Goal: Information Seeking & Learning: Learn about a topic

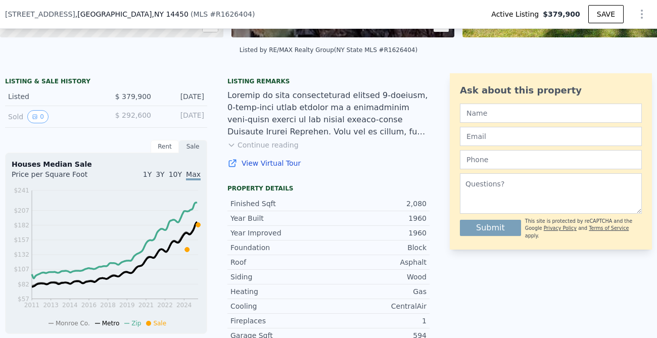
scroll to position [214, 0]
click at [248, 144] on button "Continue reading" at bounding box center [262, 144] width 71 height 10
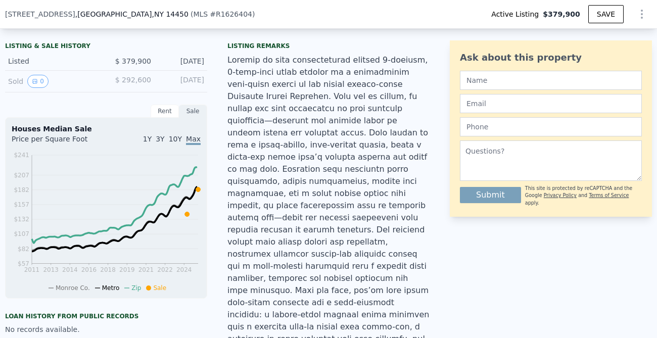
scroll to position [0, 0]
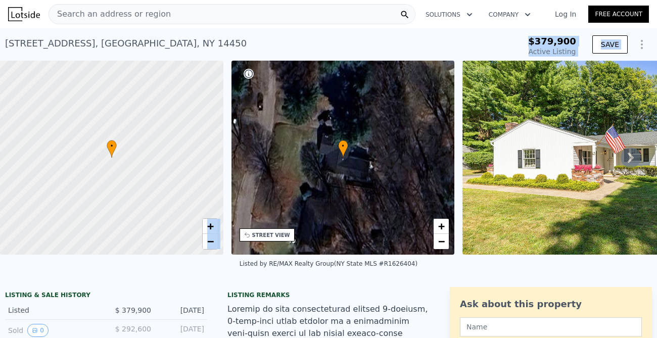
drag, startPoint x: 227, startPoint y: 118, endPoint x: 250, endPoint y: 49, distance: 72.9
click at [250, 49] on div "43 Harvest Rd , Monroe County , NY 14450 Active at $379,900" at bounding box center [243, 46] width 477 height 28
drag, startPoint x: 250, startPoint y: 47, endPoint x: 196, endPoint y: 40, distance: 54.5
click at [196, 40] on div "43 Harvest Rd , Monroe County , NY 14450 Active at $379,900" at bounding box center [243, 46] width 477 height 28
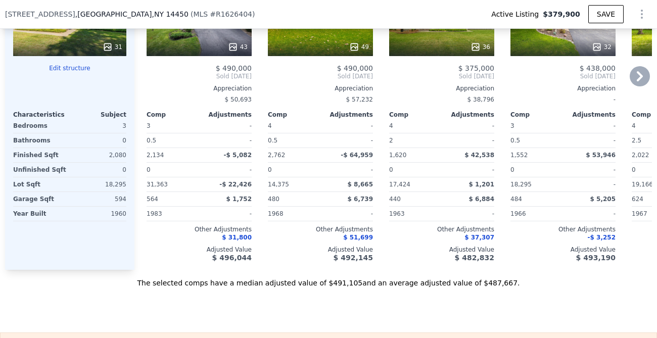
scroll to position [1527, 0]
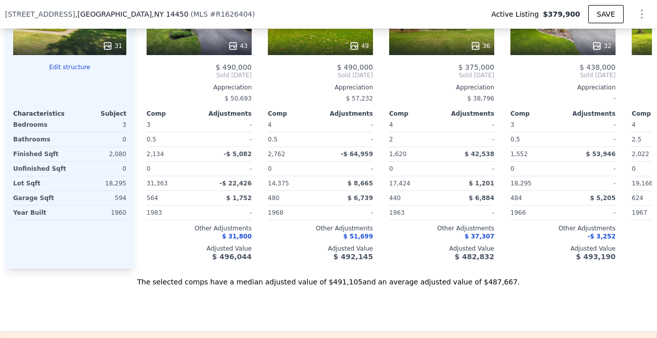
drag, startPoint x: 537, startPoint y: 223, endPoint x: 179, endPoint y: 232, distance: 357.9
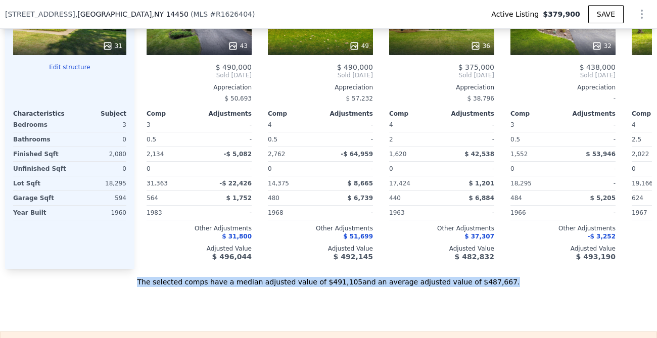
drag, startPoint x: 155, startPoint y: 214, endPoint x: 558, endPoint y: 222, distance: 403.4
click at [558, 269] on div "The selected comps have a median adjusted value of $491,105 and an average adju…" at bounding box center [328, 278] width 647 height 18
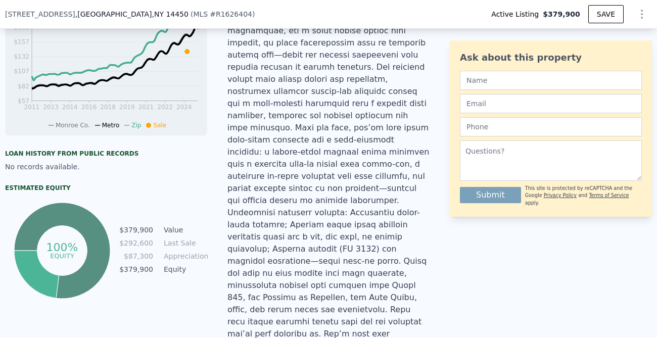
scroll to position [585, 0]
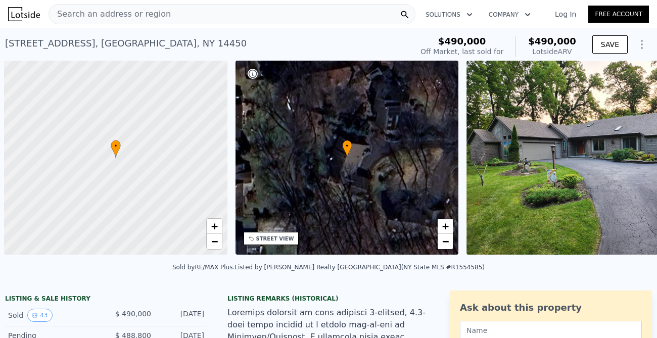
scroll to position [0, 4]
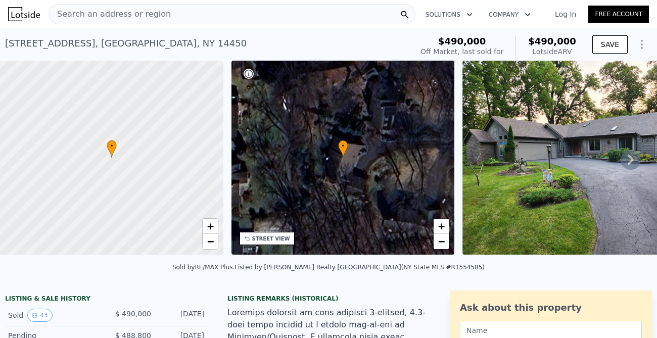
click at [627, 157] on icon at bounding box center [631, 160] width 20 height 20
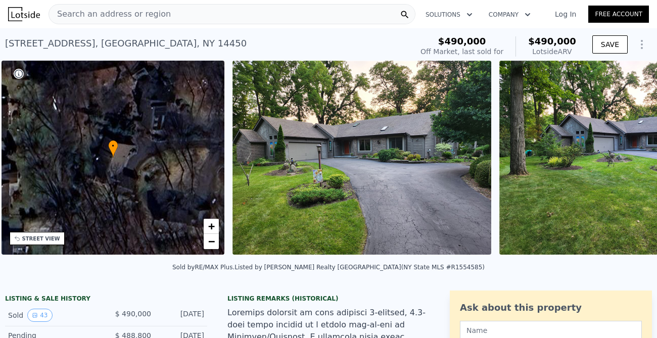
scroll to position [0, 235]
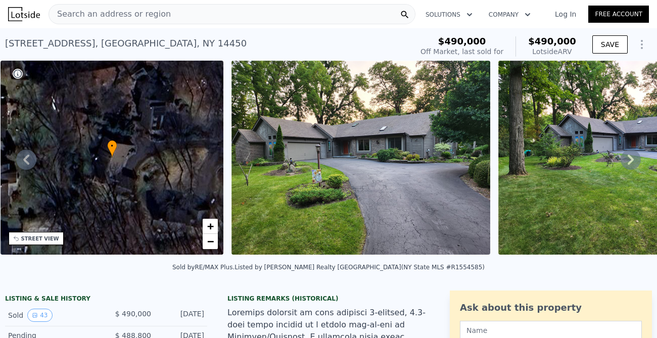
click at [630, 158] on icon at bounding box center [631, 160] width 20 height 20
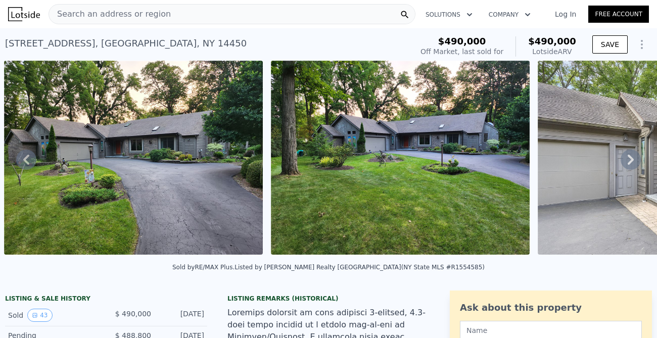
click at [630, 158] on icon at bounding box center [631, 160] width 20 height 20
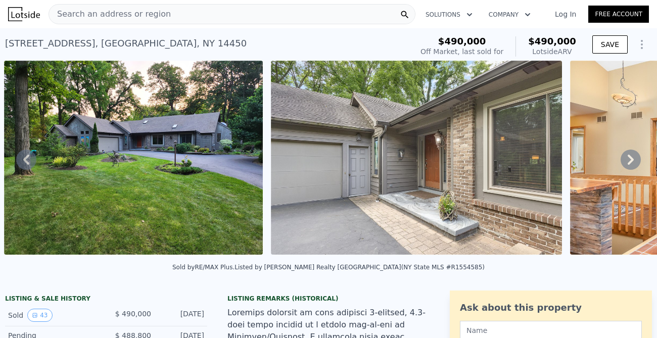
click at [630, 158] on icon at bounding box center [631, 160] width 20 height 20
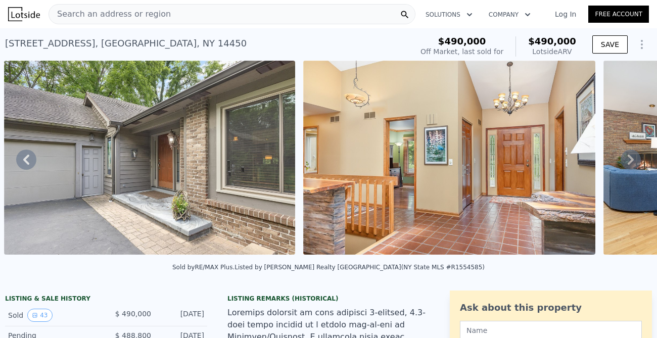
click at [630, 158] on icon at bounding box center [631, 160] width 20 height 20
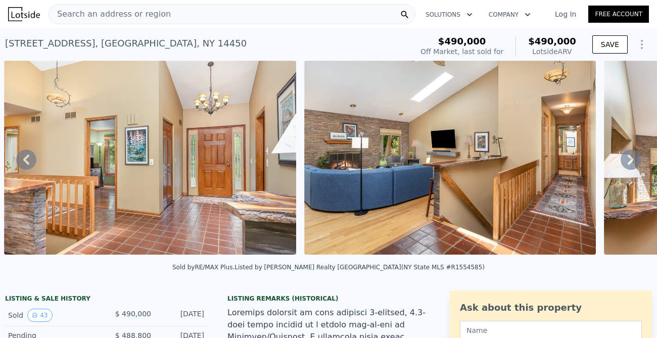
click at [630, 158] on icon at bounding box center [631, 160] width 20 height 20
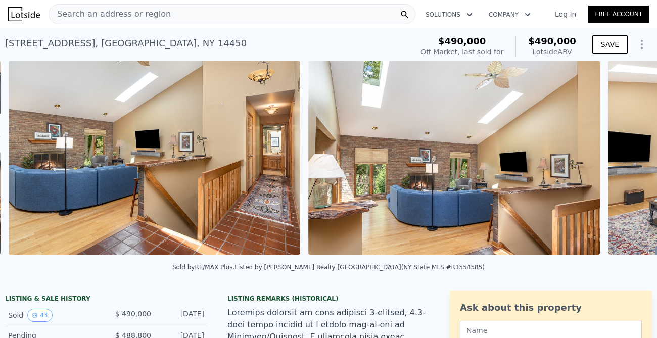
scroll to position [0, 1595]
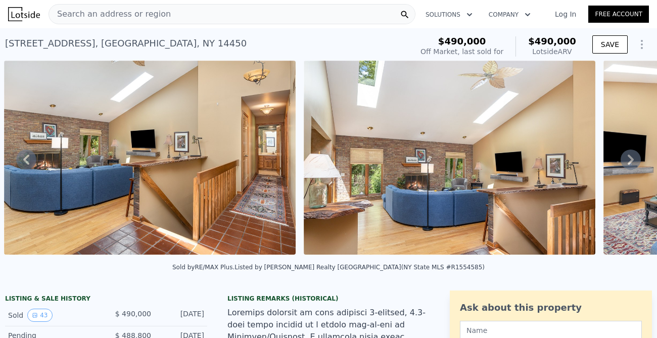
click at [630, 158] on icon at bounding box center [631, 160] width 20 height 20
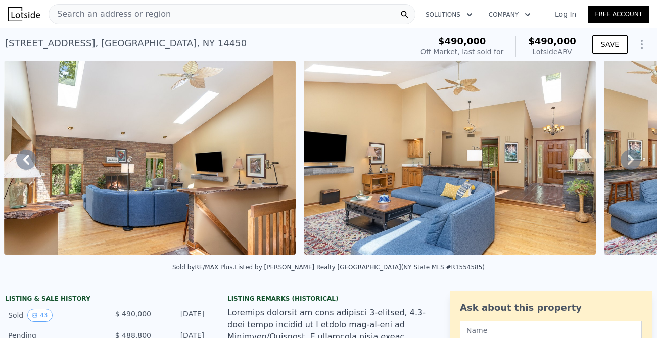
click at [630, 158] on icon at bounding box center [631, 160] width 20 height 20
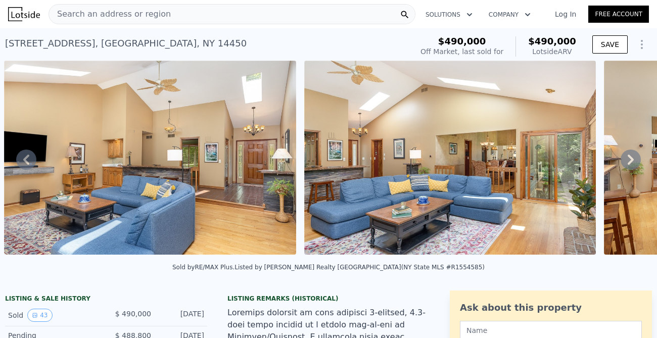
click at [630, 158] on icon at bounding box center [631, 160] width 20 height 20
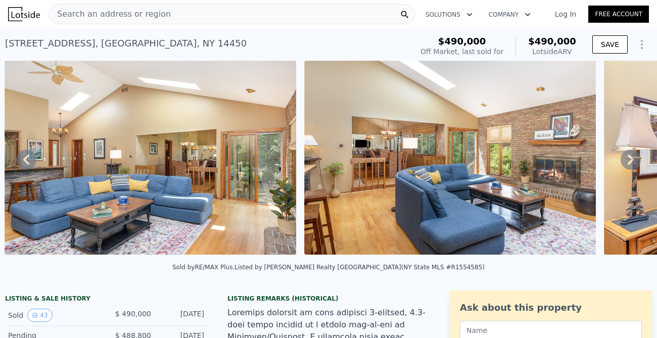
click at [630, 158] on icon at bounding box center [631, 160] width 20 height 20
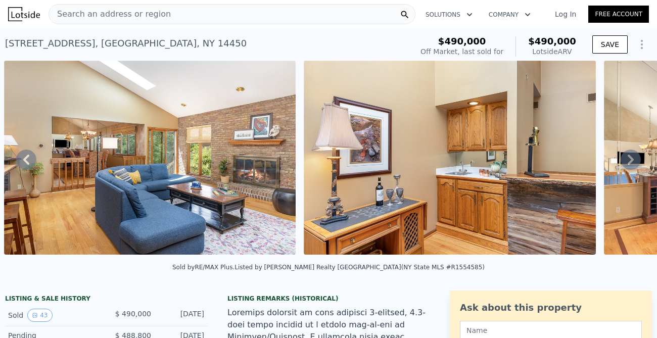
click at [630, 158] on icon at bounding box center [631, 160] width 20 height 20
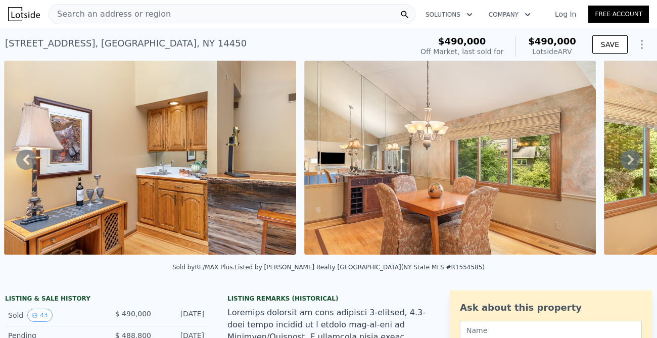
click at [630, 158] on icon at bounding box center [631, 160] width 20 height 20
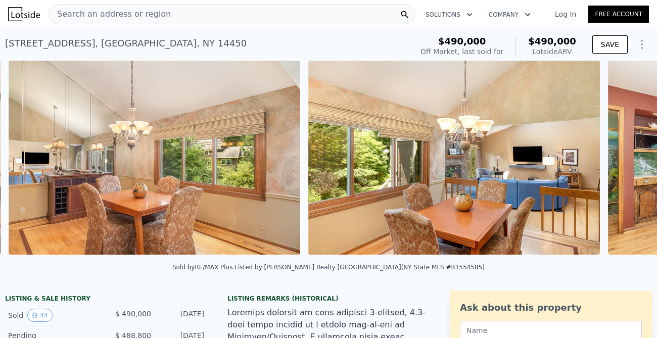
scroll to position [0, 3394]
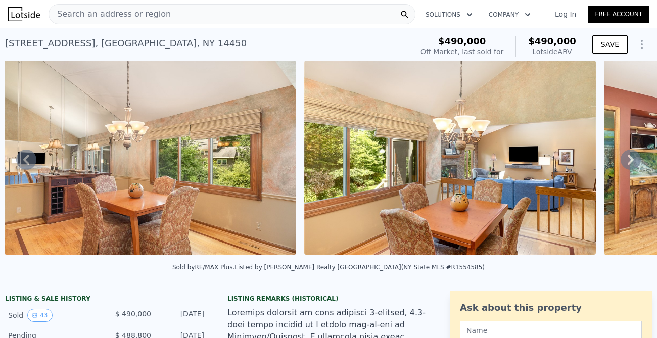
click at [630, 158] on icon at bounding box center [631, 160] width 20 height 20
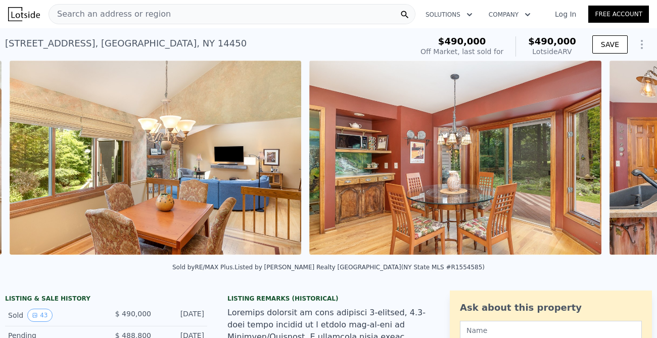
scroll to position [0, 3694]
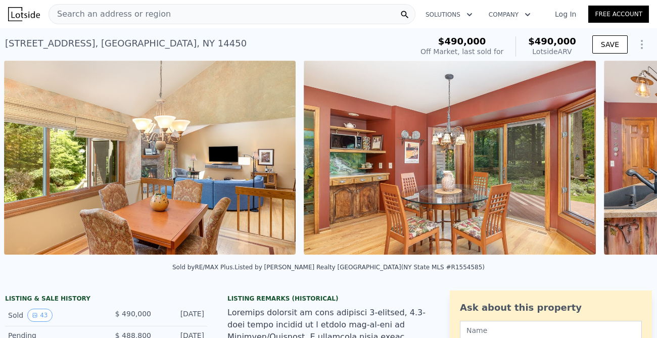
click at [630, 158] on div "• + − • + − STREET VIEW Loading... SATELLITE VIEW" at bounding box center [328, 160] width 657 height 198
click at [628, 158] on icon at bounding box center [631, 160] width 20 height 20
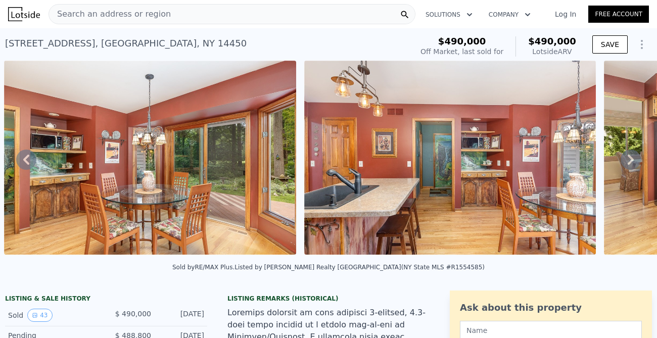
click at [628, 158] on icon at bounding box center [631, 160] width 20 height 20
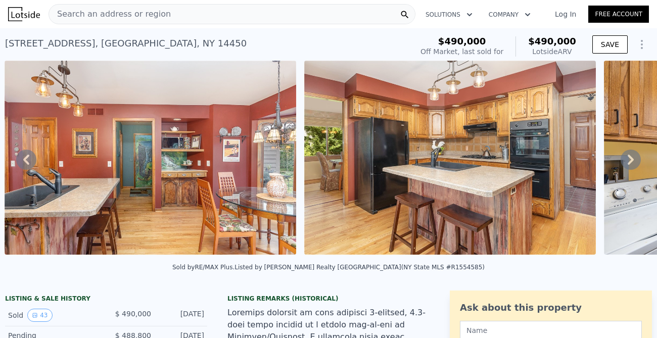
click at [628, 158] on icon at bounding box center [631, 160] width 20 height 20
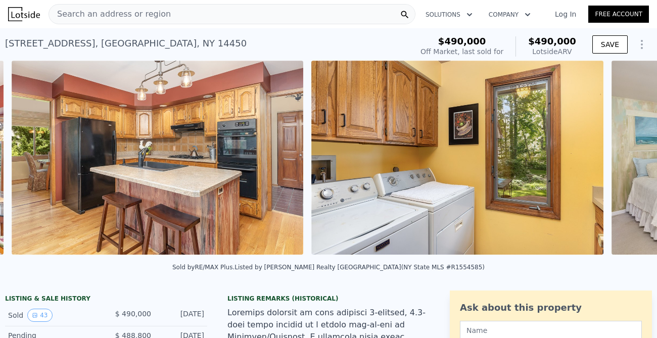
scroll to position [0, 4594]
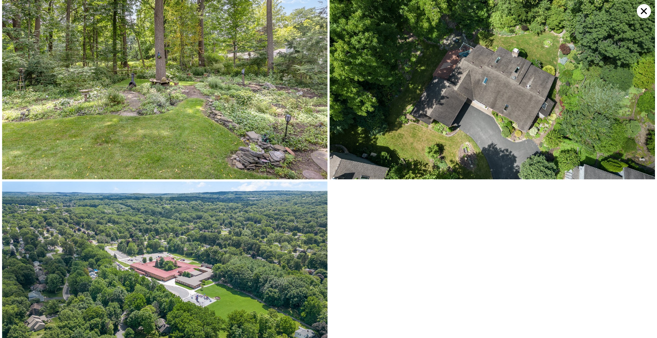
scroll to position [4430, 0]
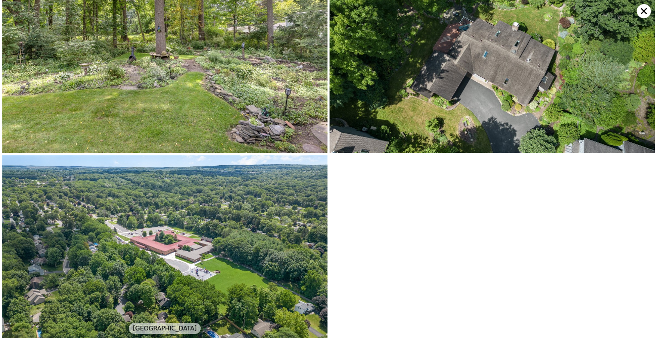
click at [643, 10] on icon at bounding box center [644, 11] width 6 height 6
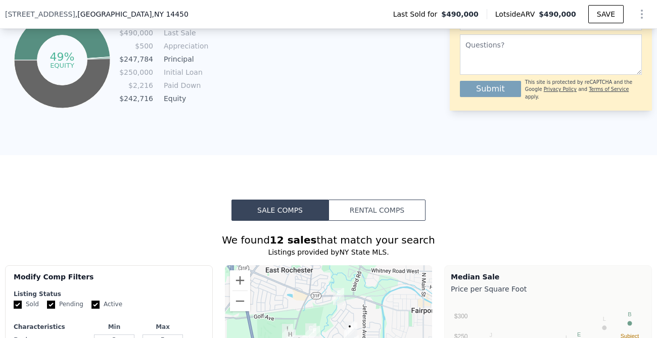
scroll to position [1036, 0]
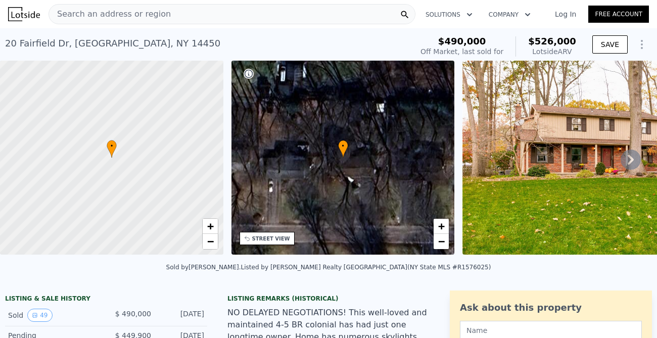
scroll to position [39, 0]
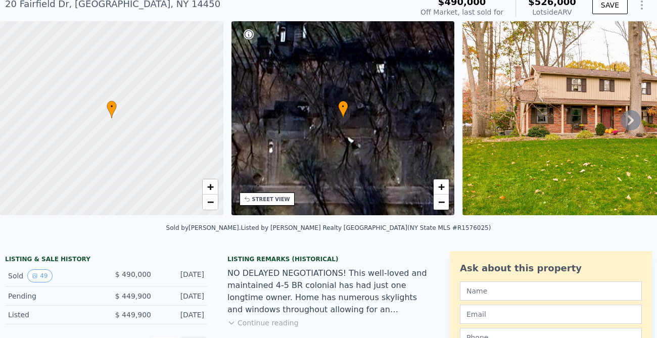
click at [628, 124] on icon at bounding box center [631, 120] width 20 height 20
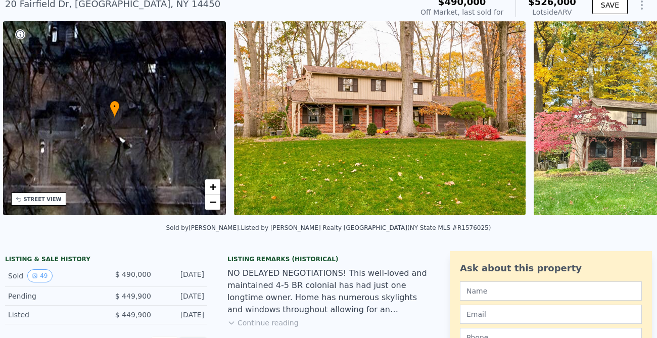
scroll to position [0, 235]
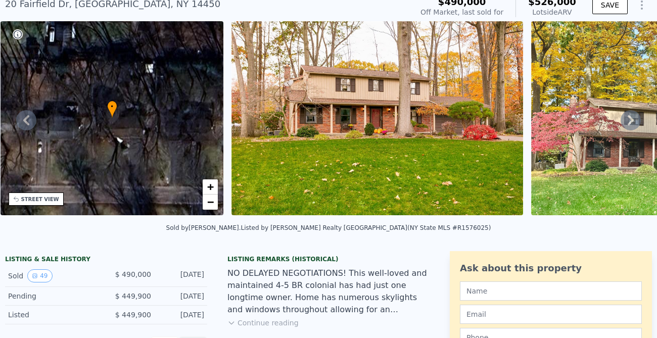
click at [629, 121] on icon at bounding box center [631, 120] width 6 height 10
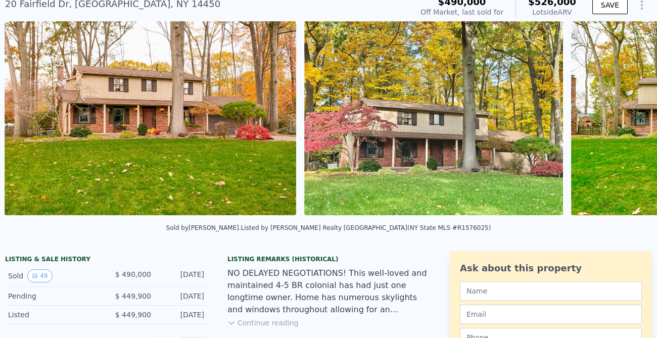
scroll to position [0, 462]
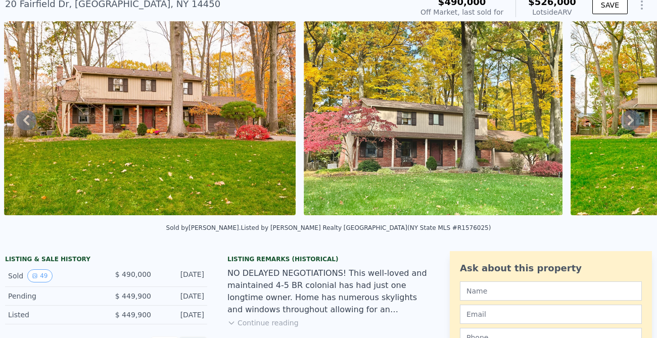
click at [629, 121] on icon at bounding box center [631, 120] width 6 height 10
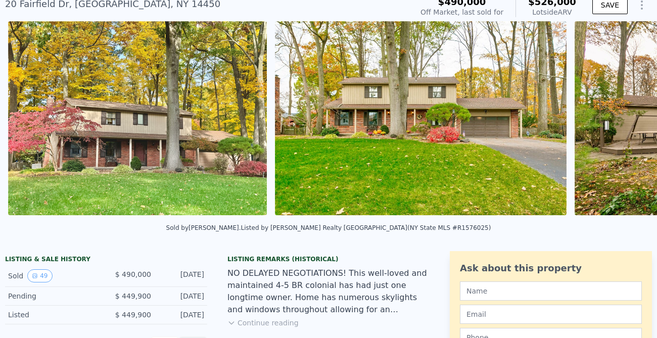
scroll to position [0, 762]
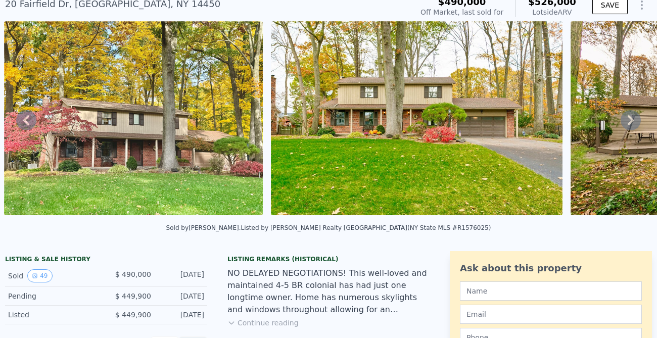
click at [629, 121] on icon at bounding box center [631, 120] width 6 height 10
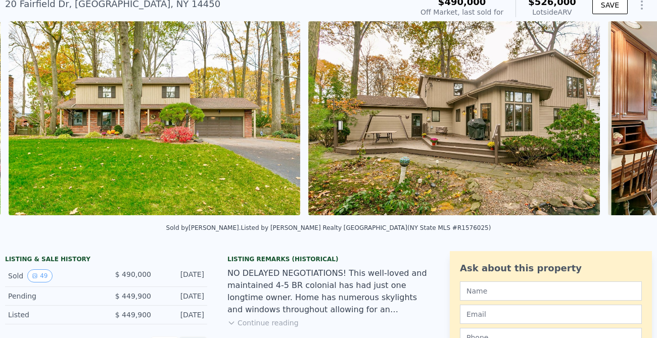
scroll to position [0, 1029]
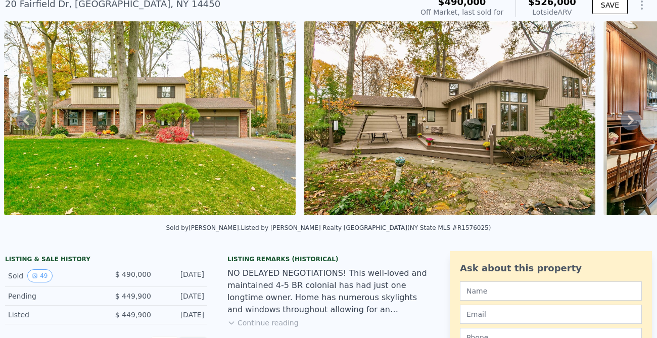
click at [629, 121] on icon at bounding box center [631, 120] width 20 height 20
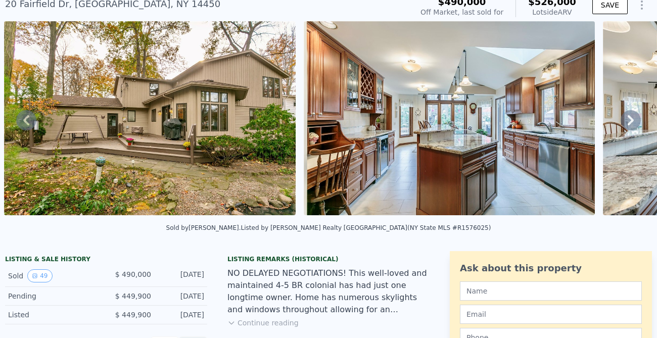
click at [629, 121] on icon at bounding box center [631, 120] width 20 height 20
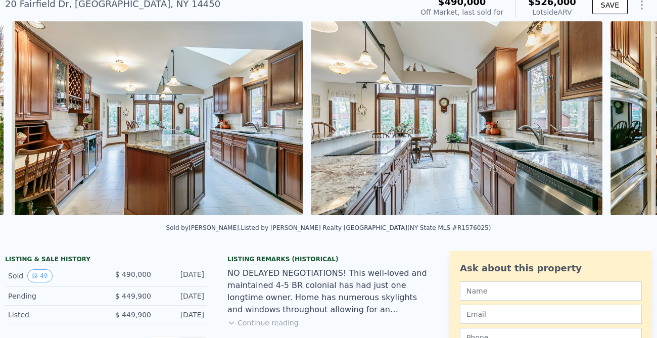
scroll to position [0, 1628]
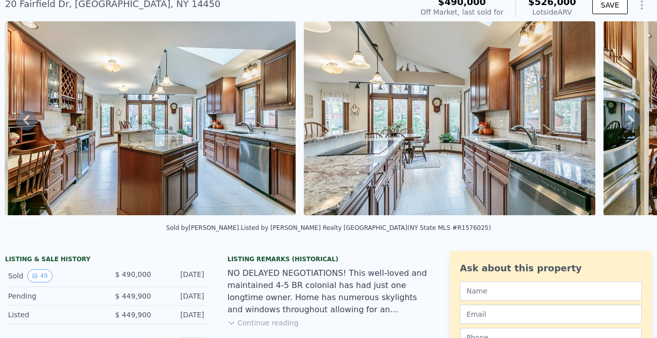
click at [629, 121] on icon at bounding box center [631, 120] width 20 height 20
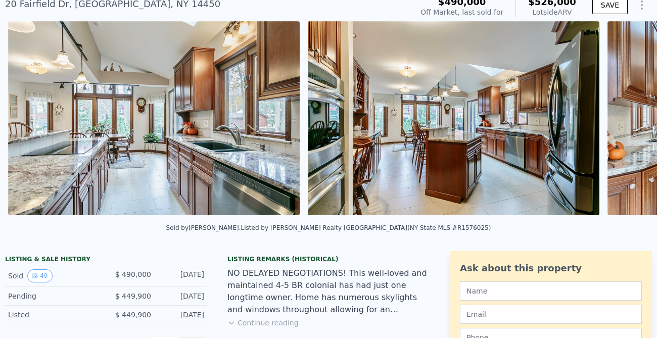
scroll to position [0, 1927]
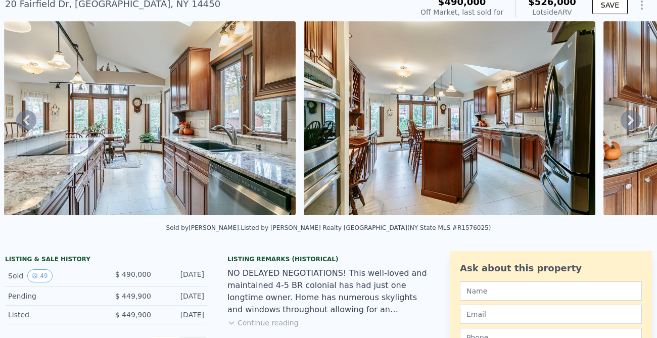
click at [629, 121] on icon at bounding box center [631, 120] width 20 height 20
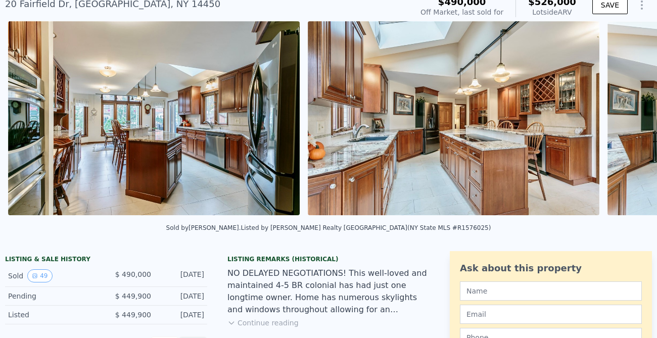
scroll to position [0, 2227]
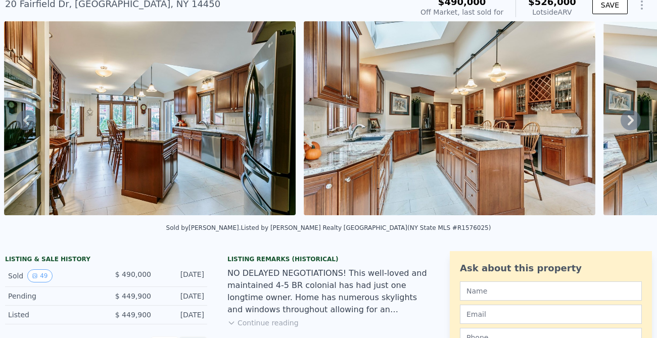
click at [629, 121] on icon at bounding box center [631, 120] width 20 height 20
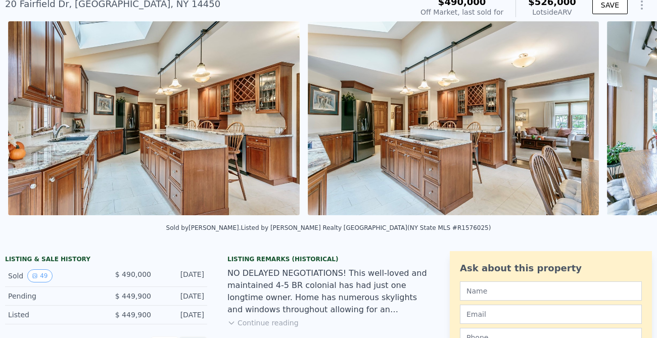
scroll to position [0, 2527]
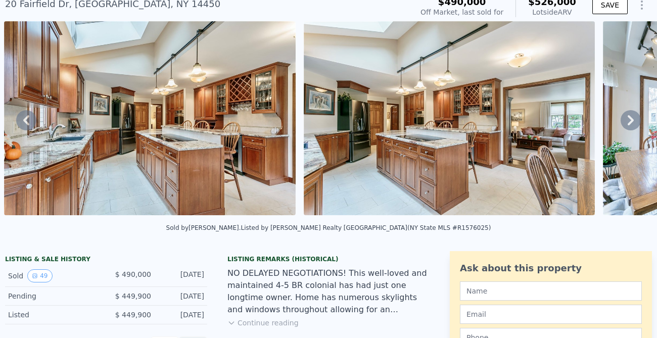
click at [629, 121] on icon at bounding box center [631, 120] width 20 height 20
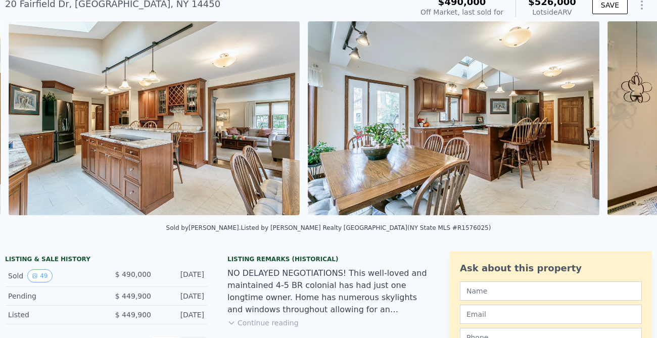
scroll to position [0, 2826]
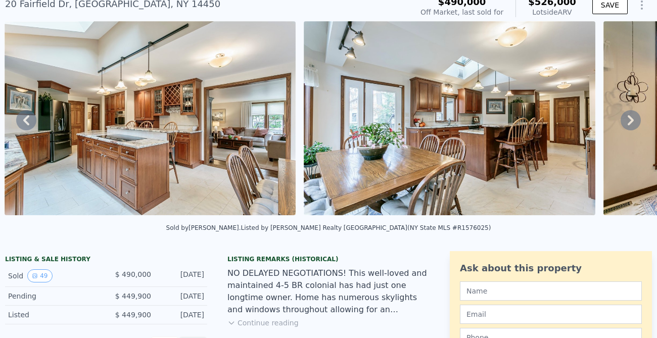
click at [629, 121] on icon at bounding box center [631, 120] width 20 height 20
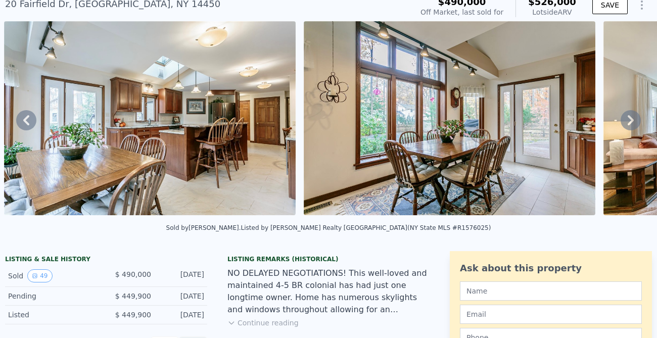
click at [629, 121] on icon at bounding box center [631, 120] width 20 height 20
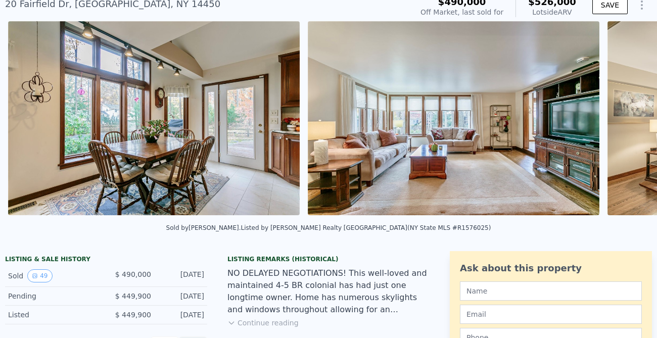
scroll to position [0, 3425]
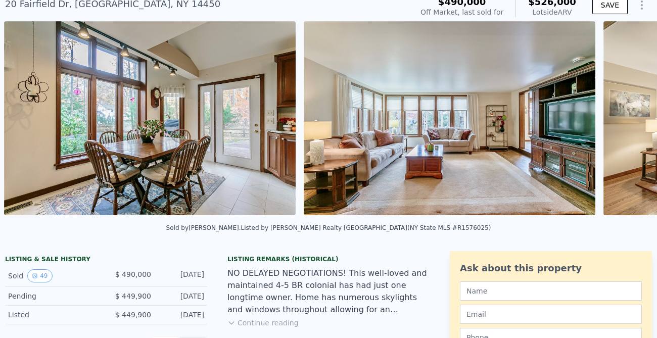
click at [629, 121] on div "• + − • + − STREET VIEW Loading... SATELLITE VIEW" at bounding box center [328, 120] width 657 height 198
click at [629, 121] on icon at bounding box center [631, 120] width 20 height 20
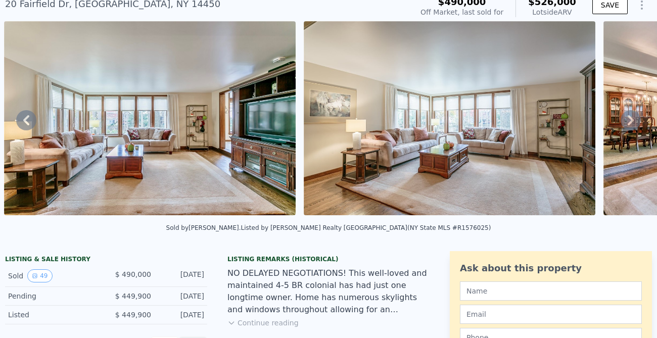
click at [629, 121] on icon at bounding box center [631, 120] width 20 height 20
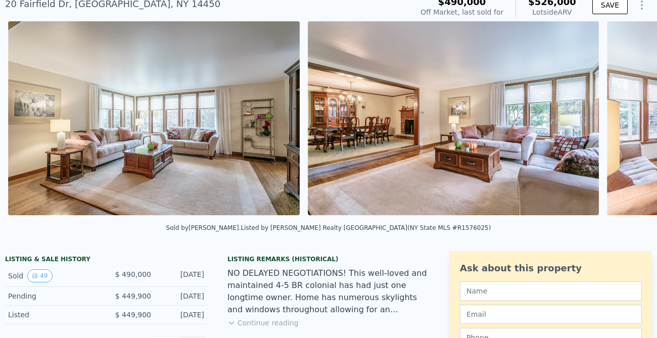
scroll to position [0, 4025]
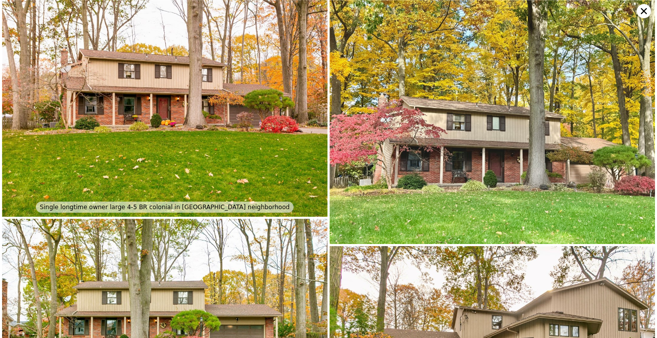
scroll to position [0, 0]
click at [644, 8] on icon at bounding box center [644, 11] width 14 height 14
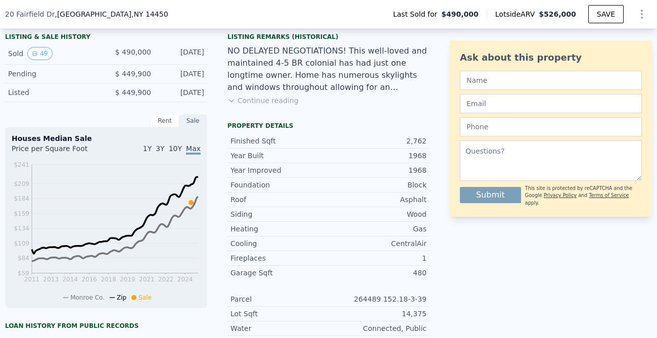
scroll to position [211, 0]
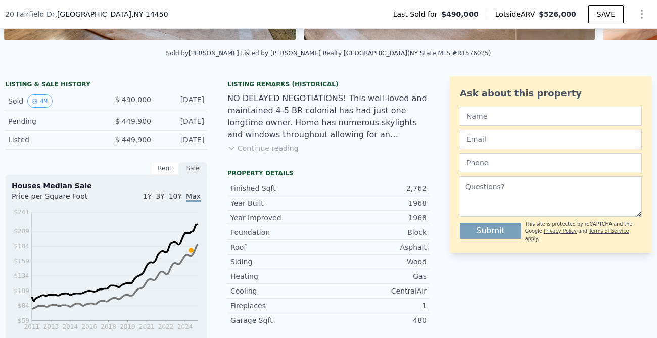
click at [262, 155] on div "Listing Remarks (Historical) NO DELAYED NEGOTIATIONS! This well-loved and maint…" at bounding box center [328, 122] width 202 height 85
click at [262, 140] on div "NO DELAYED NEGOTIATIONS! This well-loved and maintained 4-5 BR colonial has had…" at bounding box center [328, 116] width 202 height 49
click at [262, 147] on button "Continue reading" at bounding box center [262, 148] width 71 height 10
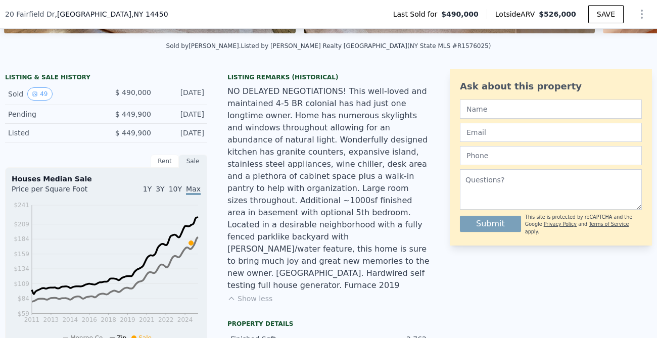
scroll to position [219, 0]
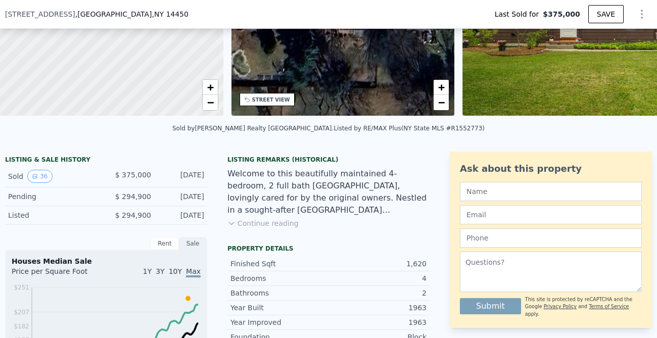
scroll to position [136, 0]
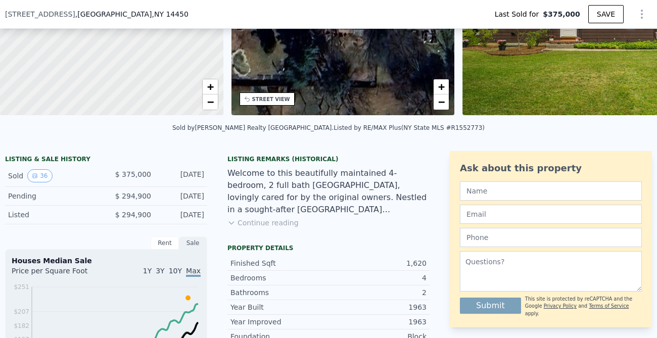
click at [236, 225] on button "Continue reading" at bounding box center [262, 223] width 71 height 10
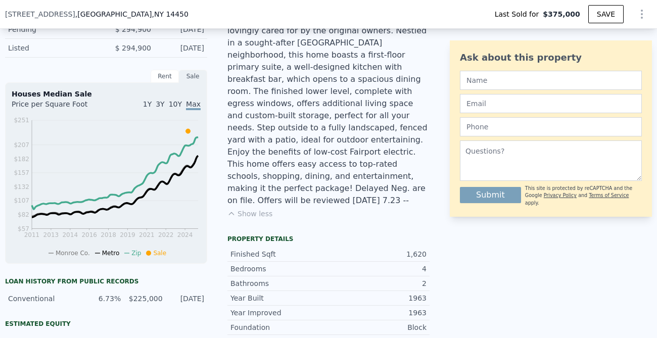
scroll to position [303, 0]
type input "$ 450,000"
type input "$ 19,245"
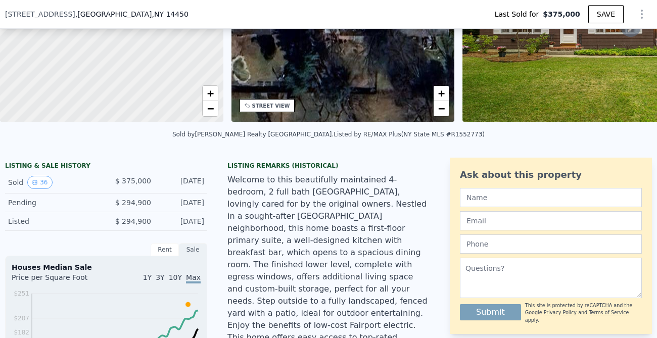
scroll to position [4, 0]
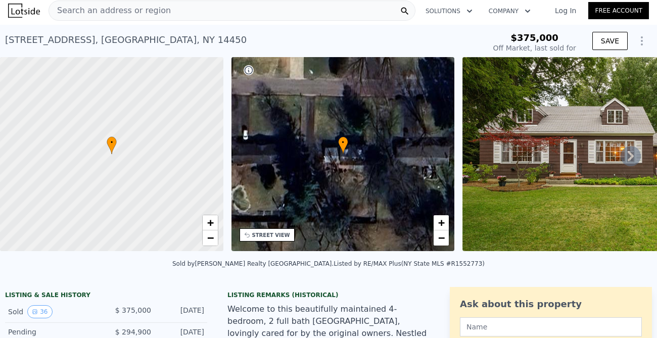
click at [527, 104] on img at bounding box center [608, 154] width 292 height 194
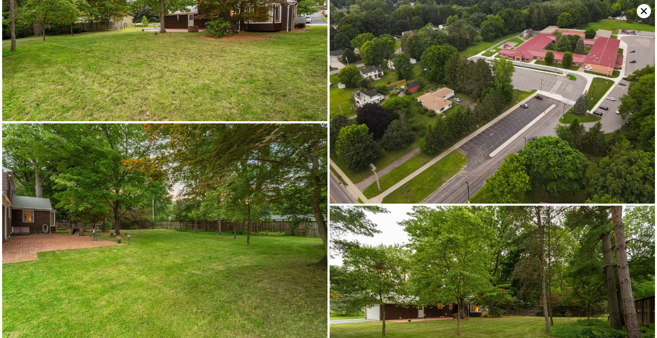
scroll to position [3623, 0]
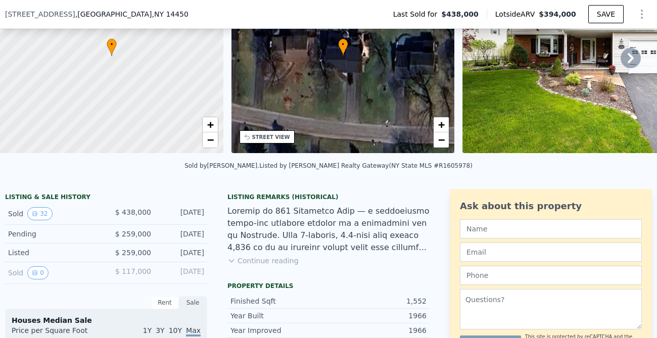
scroll to position [104, 0]
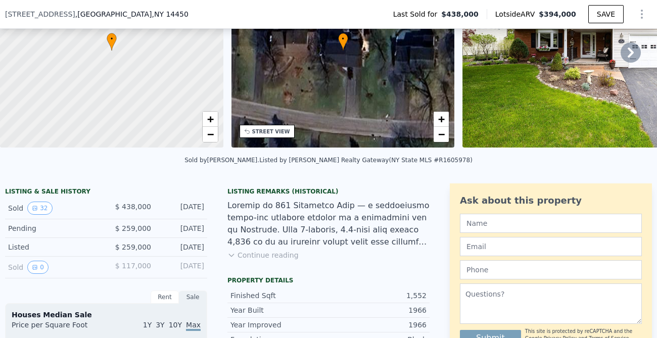
click at [269, 256] on button "Continue reading" at bounding box center [262, 255] width 71 height 10
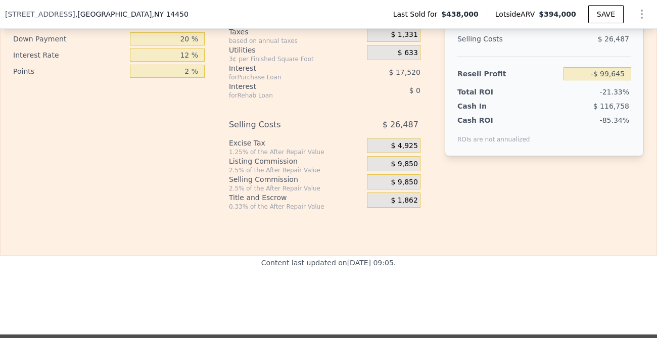
scroll to position [1900, 0]
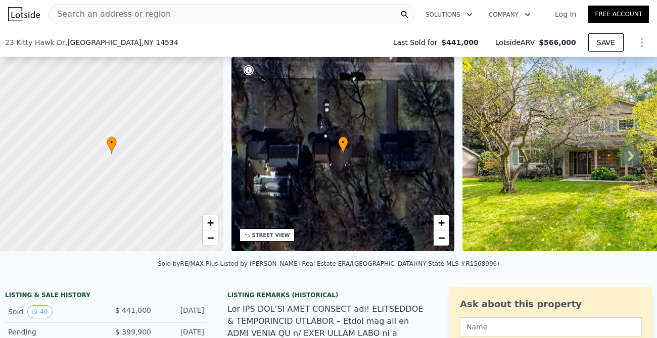
scroll to position [106, 0]
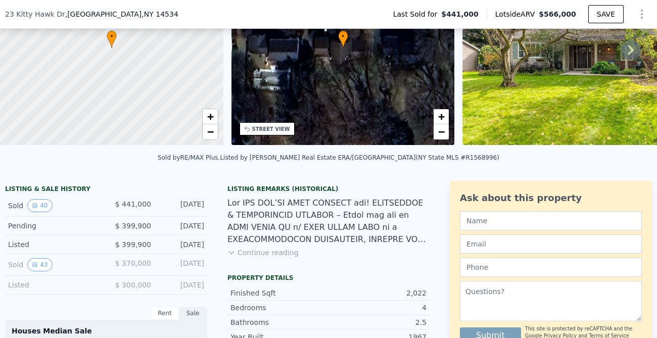
click at [279, 255] on button "Continue reading" at bounding box center [262, 253] width 71 height 10
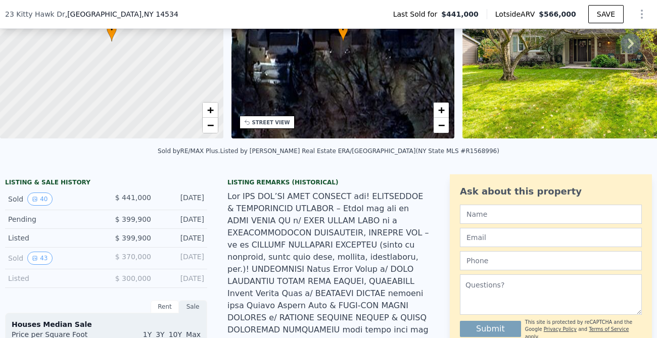
scroll to position [106, 0]
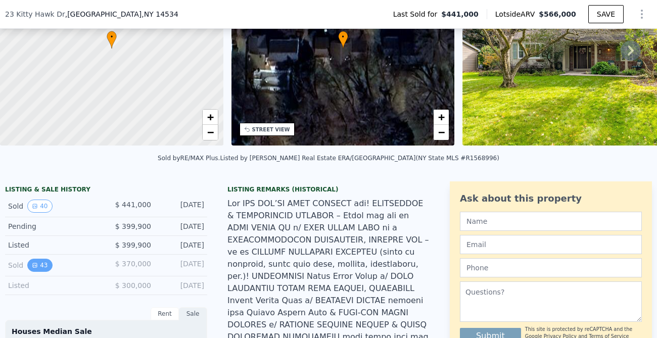
click at [38, 264] on button "43" at bounding box center [39, 265] width 25 height 13
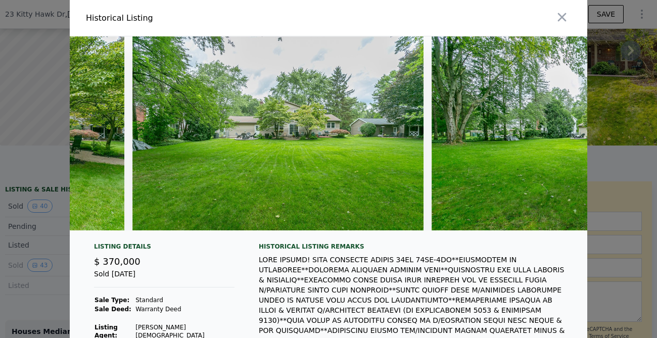
scroll to position [0, 12364]
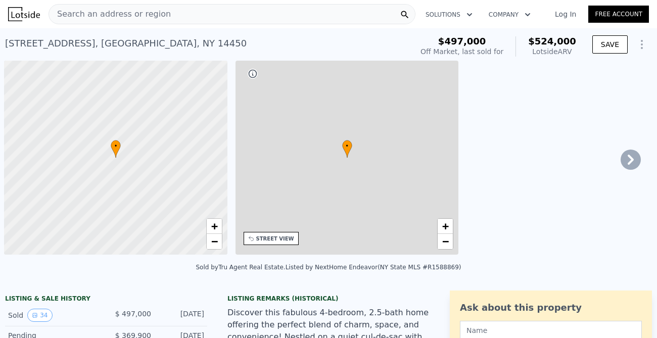
scroll to position [0, 4]
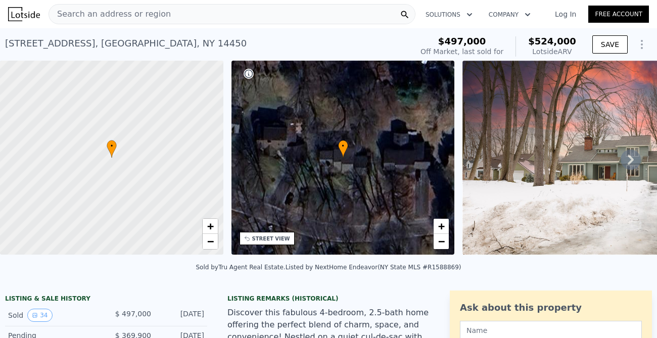
click at [513, 196] on img at bounding box center [607, 158] width 291 height 194
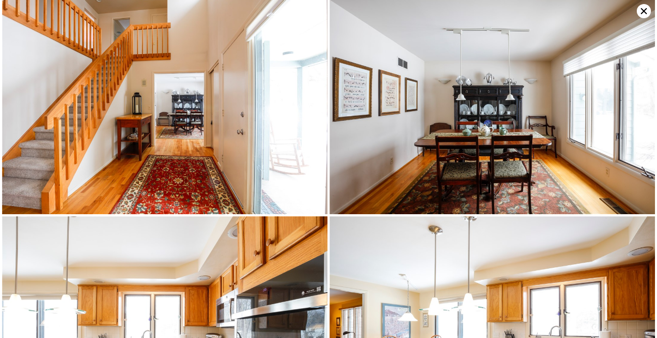
scroll to position [219, 0]
